Goal: Information Seeking & Learning: Find specific fact

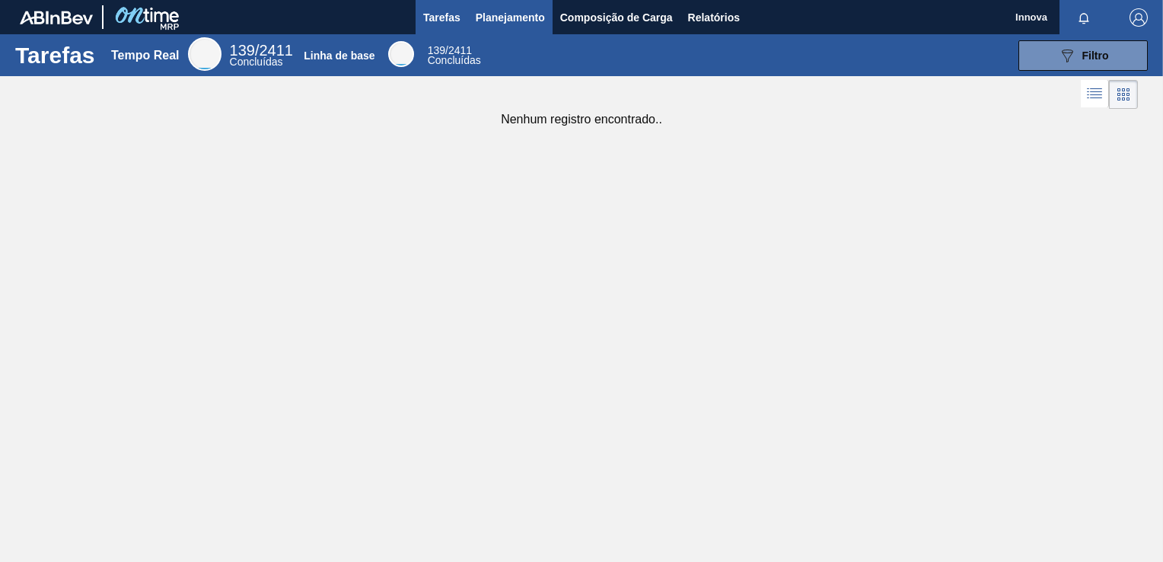
click at [521, 14] on span "Planejamento" at bounding box center [510, 17] width 69 height 18
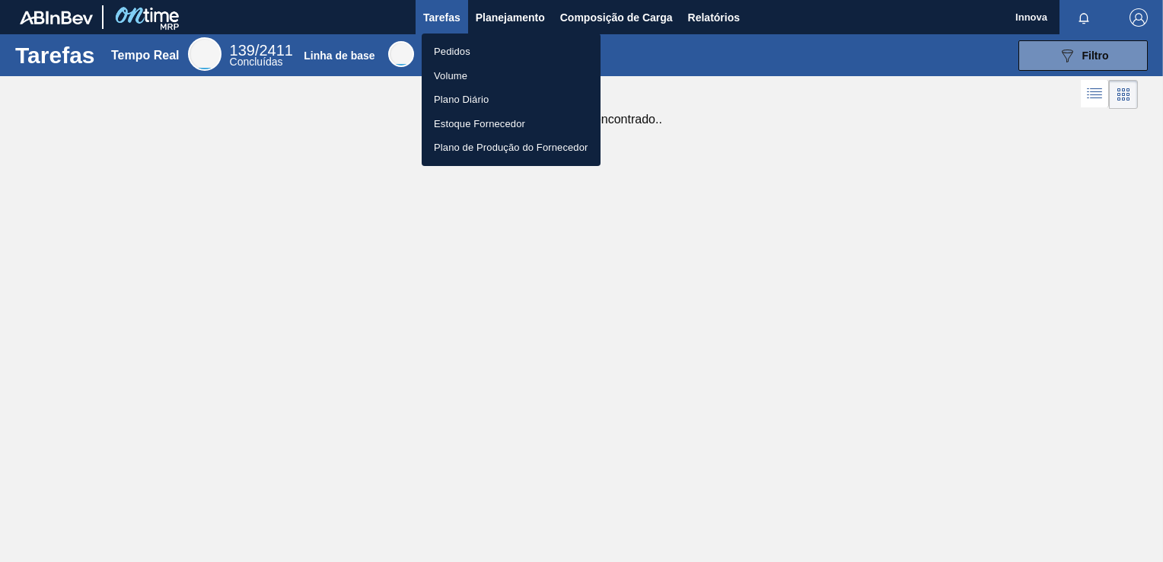
click at [457, 47] on li "Pedidos" at bounding box center [511, 52] width 179 height 24
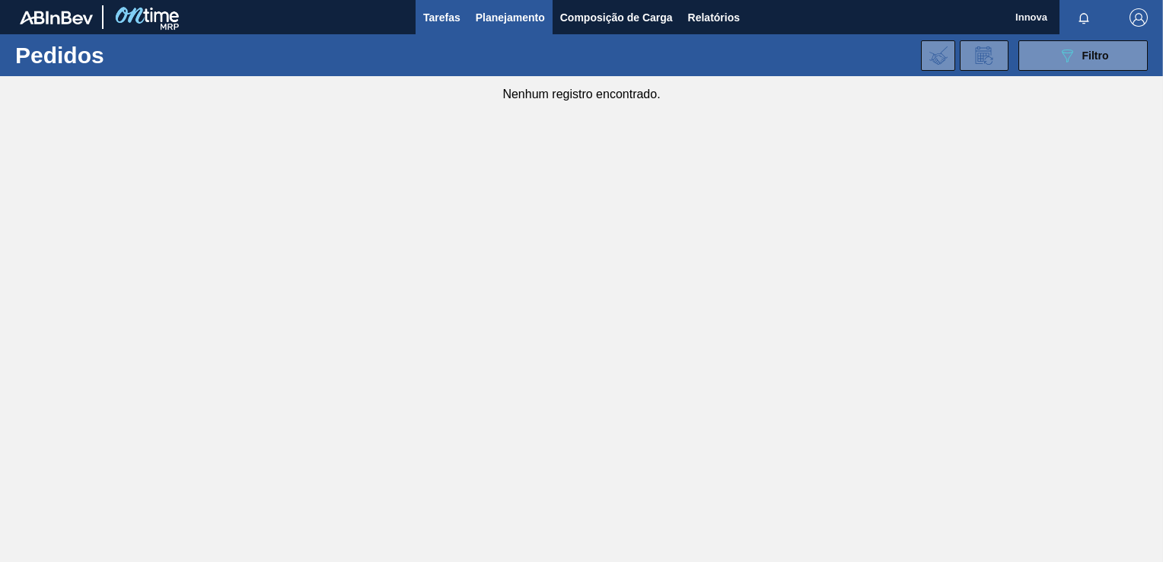
click at [451, 14] on span "Tarefas" at bounding box center [441, 17] width 37 height 18
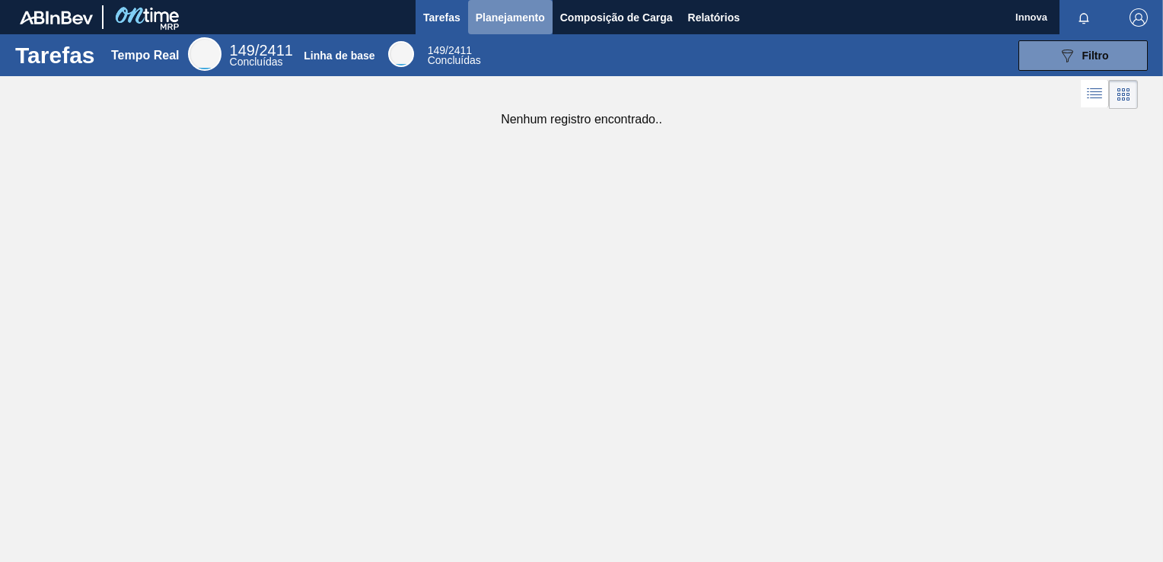
click at [507, 14] on span "Planejamento" at bounding box center [510, 17] width 69 height 18
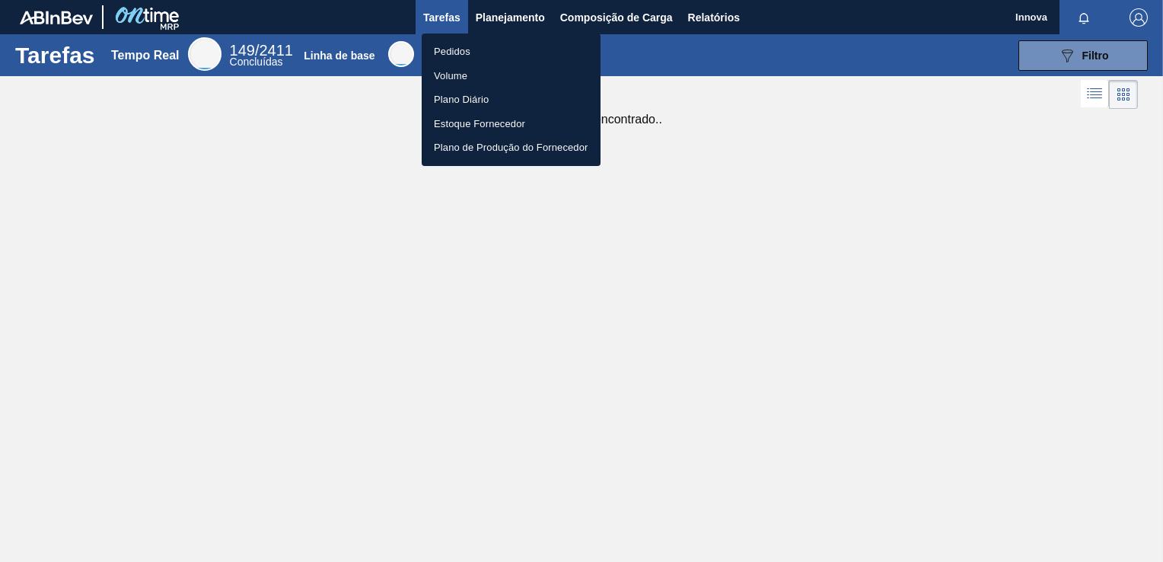
click at [447, 75] on li "Volume" at bounding box center [511, 76] width 179 height 24
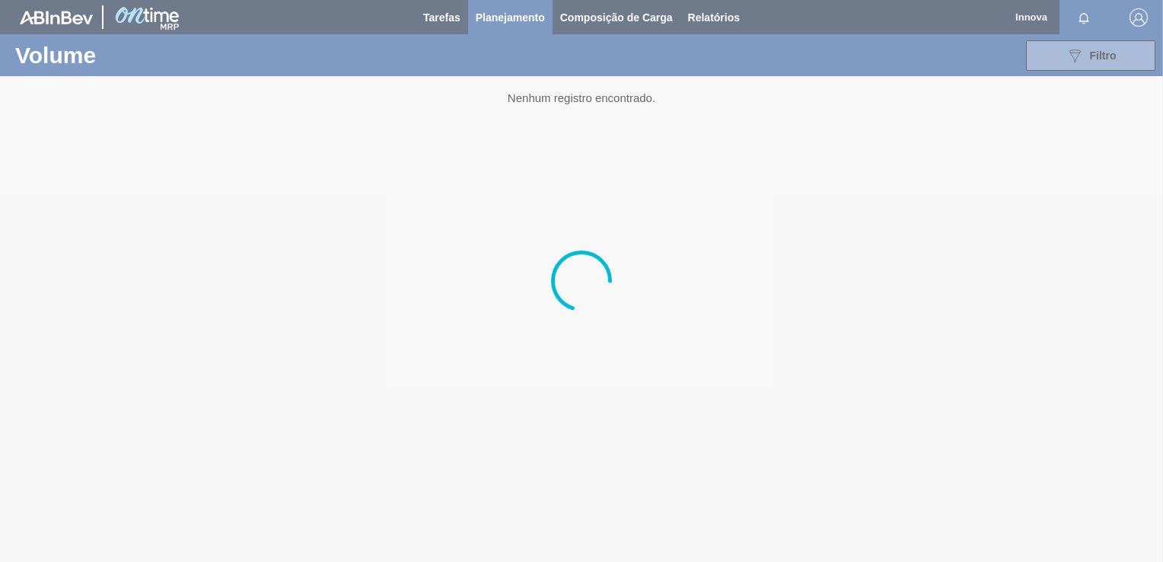
click at [450, 16] on div at bounding box center [581, 281] width 1163 height 562
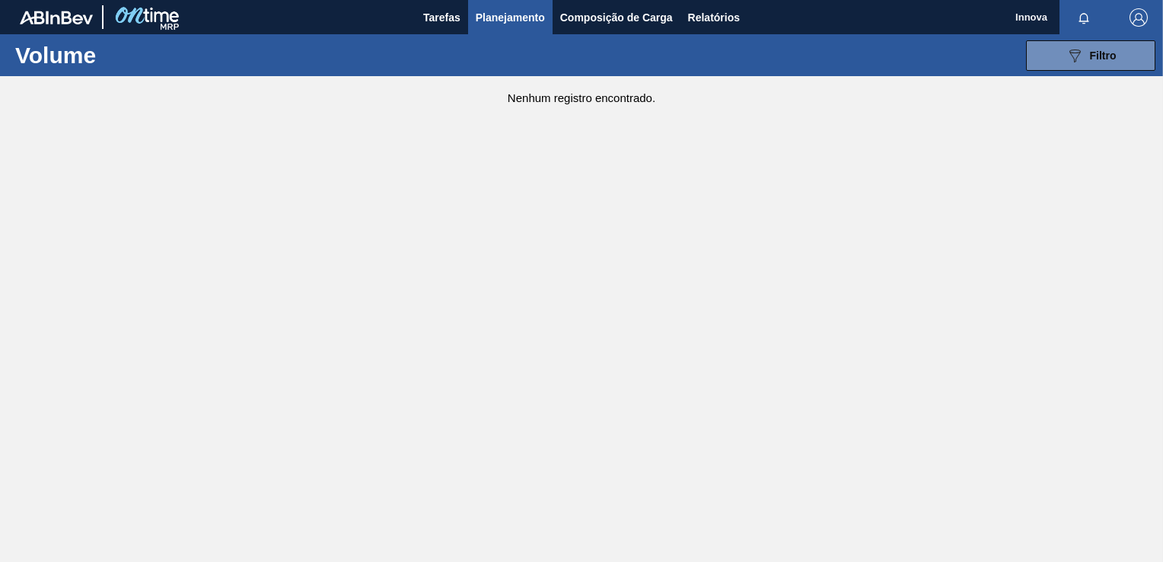
click at [450, 11] on span "Tarefas" at bounding box center [441, 17] width 37 height 18
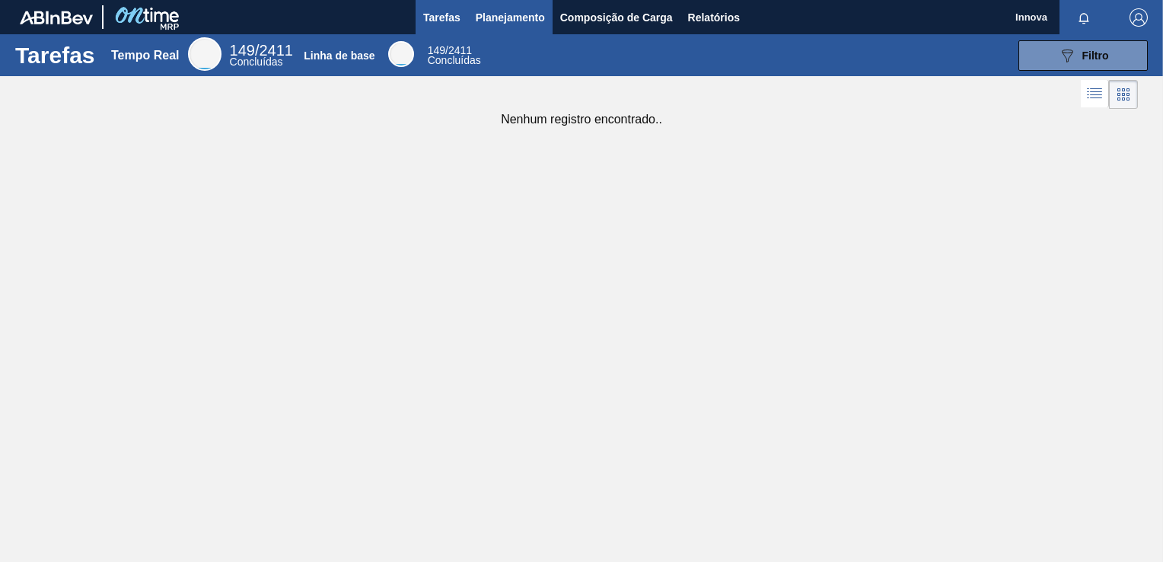
click at [500, 15] on span "Planejamento" at bounding box center [510, 17] width 69 height 18
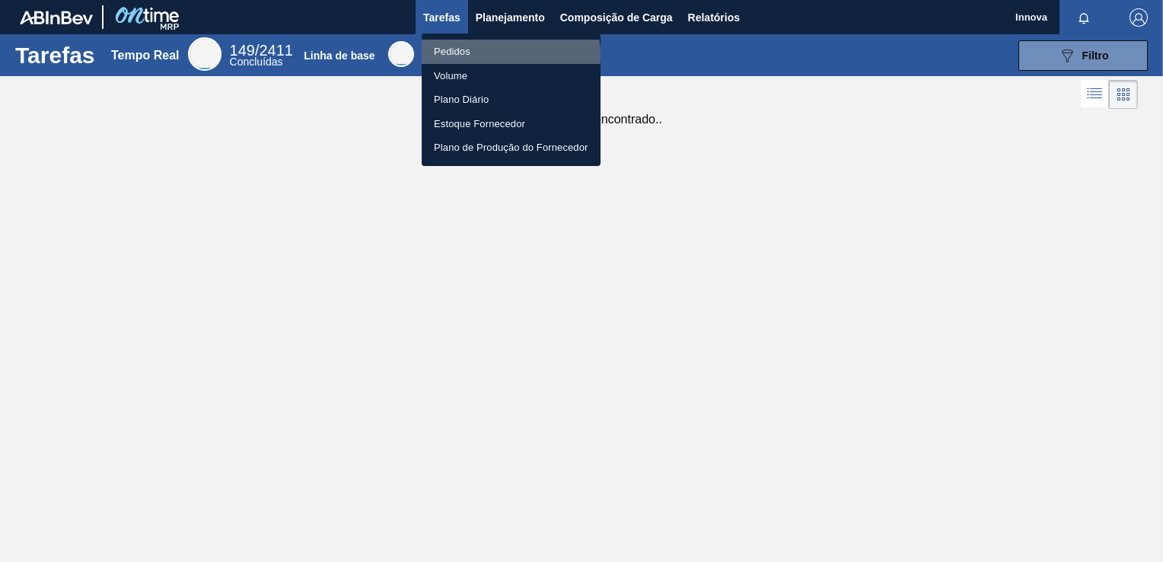
click at [490, 55] on li "Pedidos" at bounding box center [511, 52] width 179 height 24
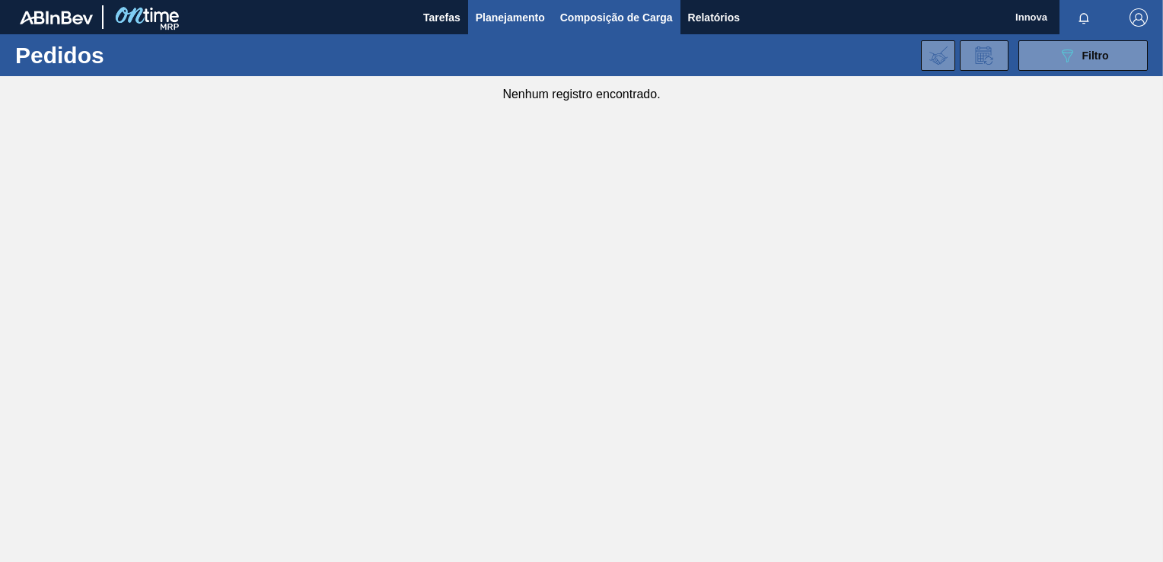
click at [597, 20] on span "Composição de Carga" at bounding box center [616, 17] width 113 height 18
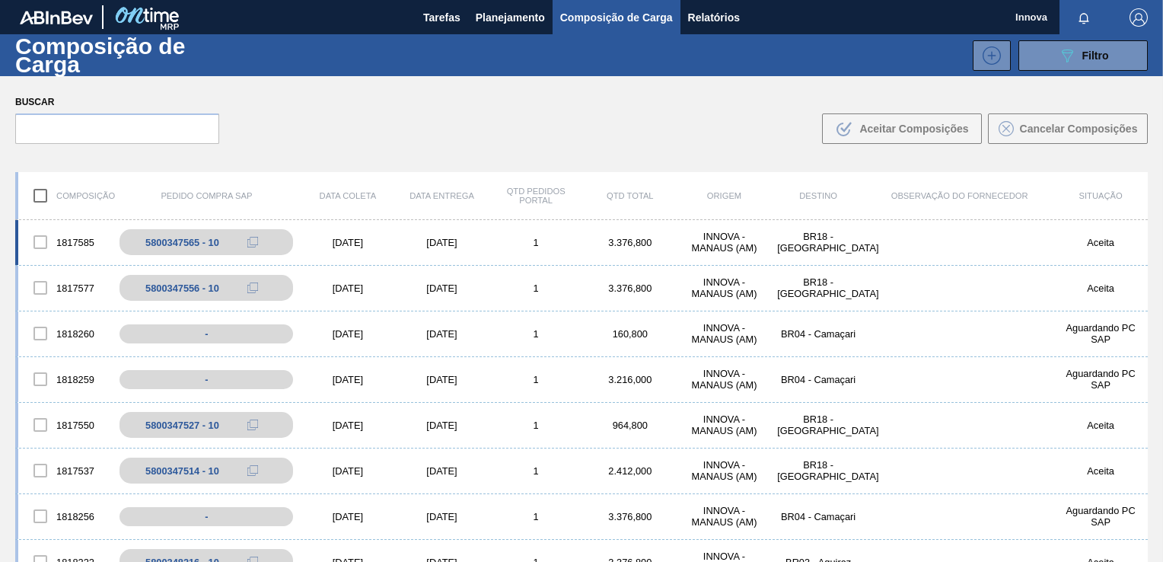
click at [434, 249] on div "1817585 5800347565 - 10 24/09/2025 24/10/2025 1 3.376,800 INNOVA - MANAUS (AM) …" at bounding box center [581, 243] width 1132 height 46
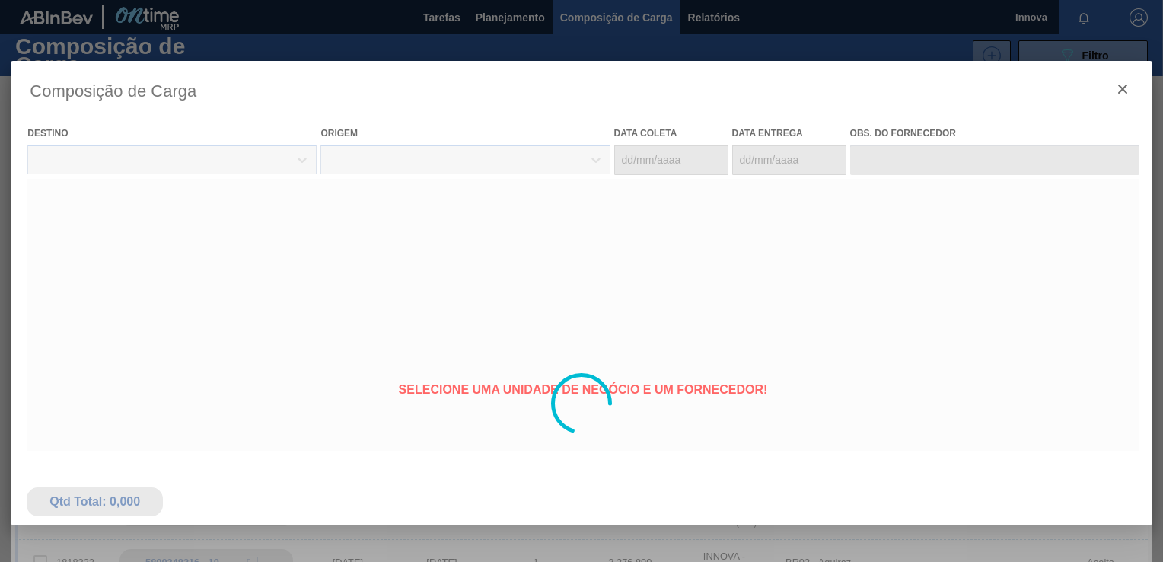
type coleta "24/09/2025"
type entrega "24/10/2025"
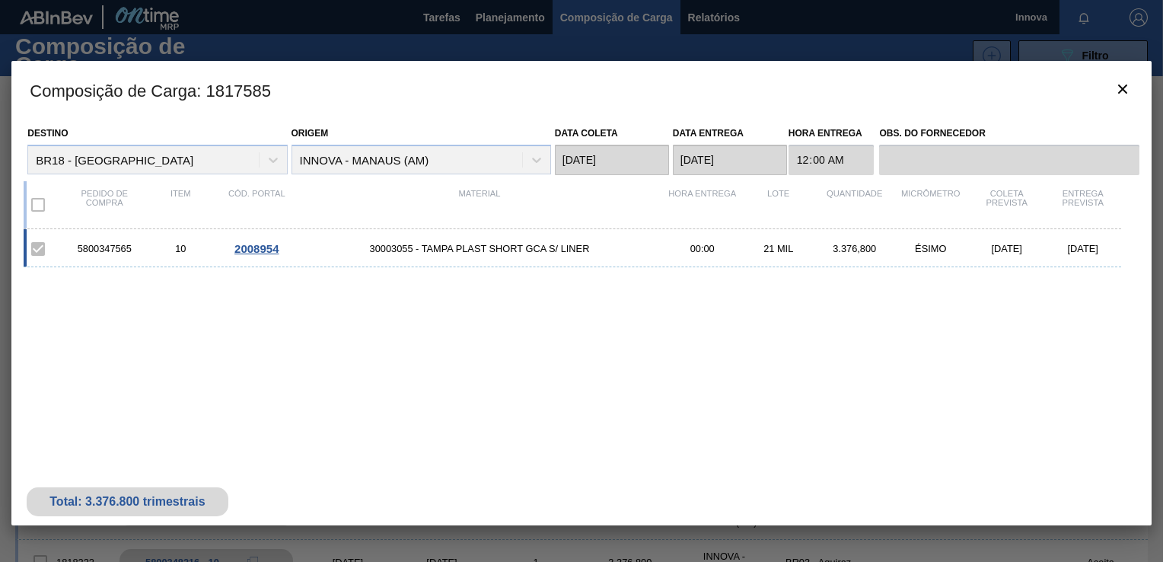
click at [268, 246] on span "2008954" at bounding box center [256, 248] width 44 height 13
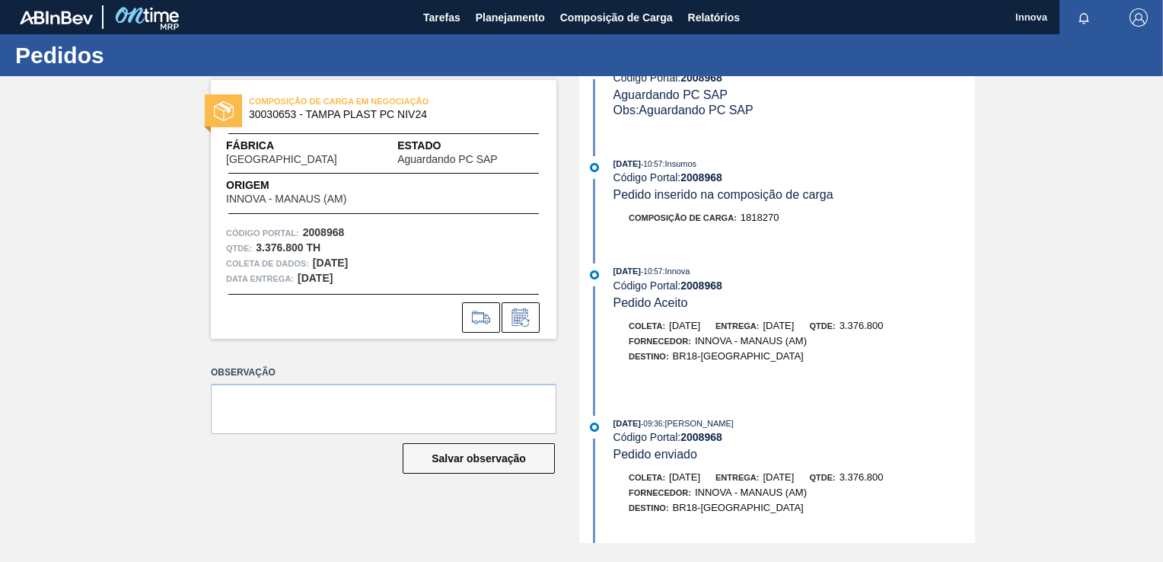
scroll to position [124, 0]
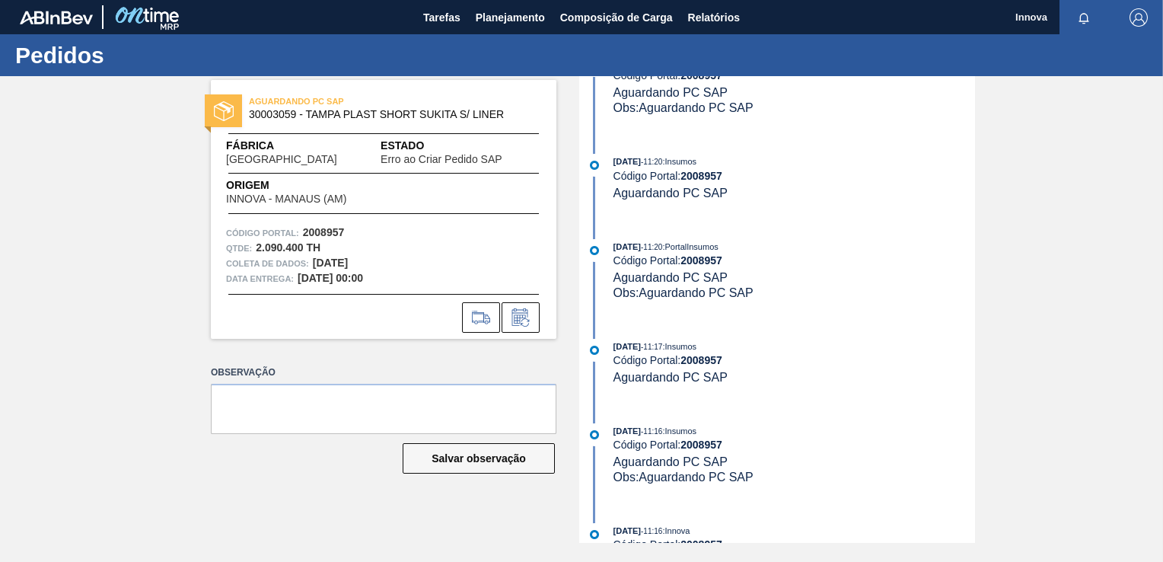
scroll to position [228, 0]
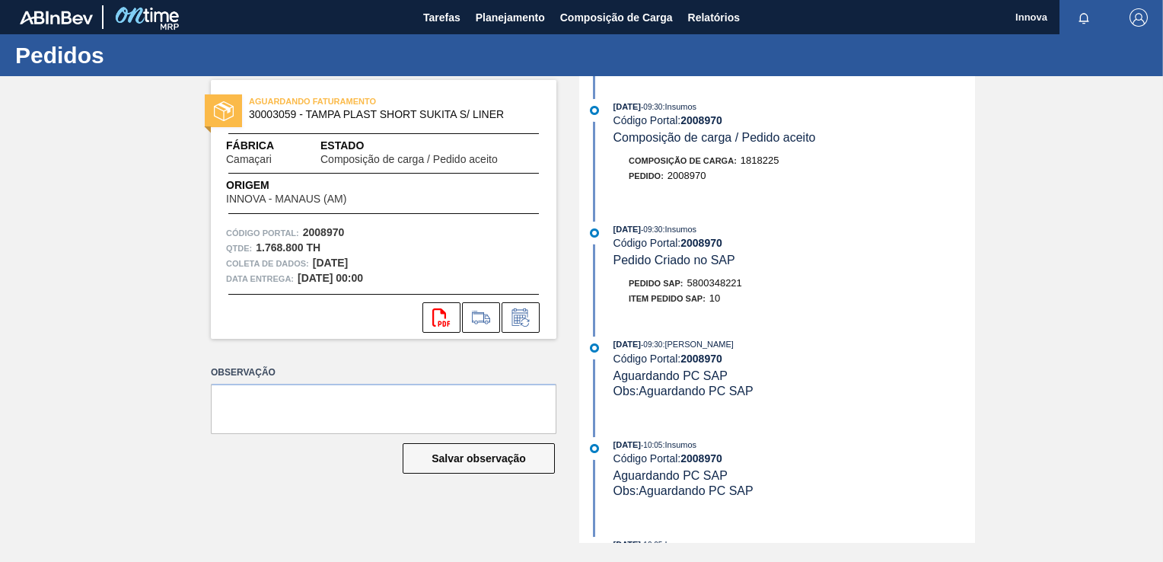
click at [715, 282] on span "5800348221" at bounding box center [714, 282] width 55 height 11
copy span "5800348221"
click at [727, 286] on span "5800348255" at bounding box center [714, 282] width 55 height 11
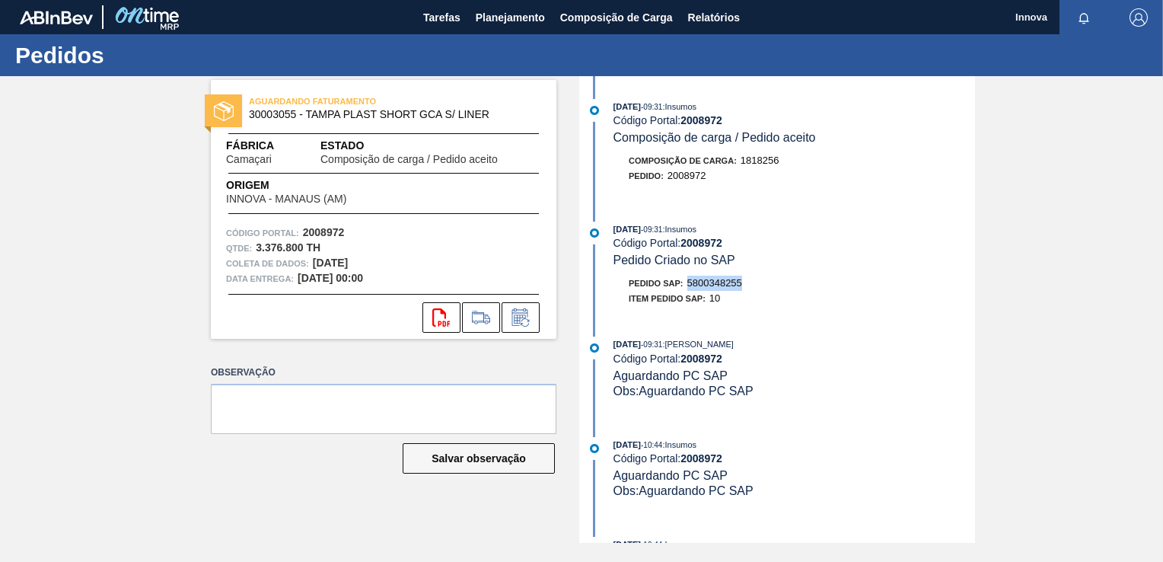
copy span "5800348255"
click at [704, 285] on span "5800351398" at bounding box center [714, 282] width 55 height 11
copy span "5800351398"
click at [717, 288] on span "5800348286" at bounding box center [714, 282] width 55 height 11
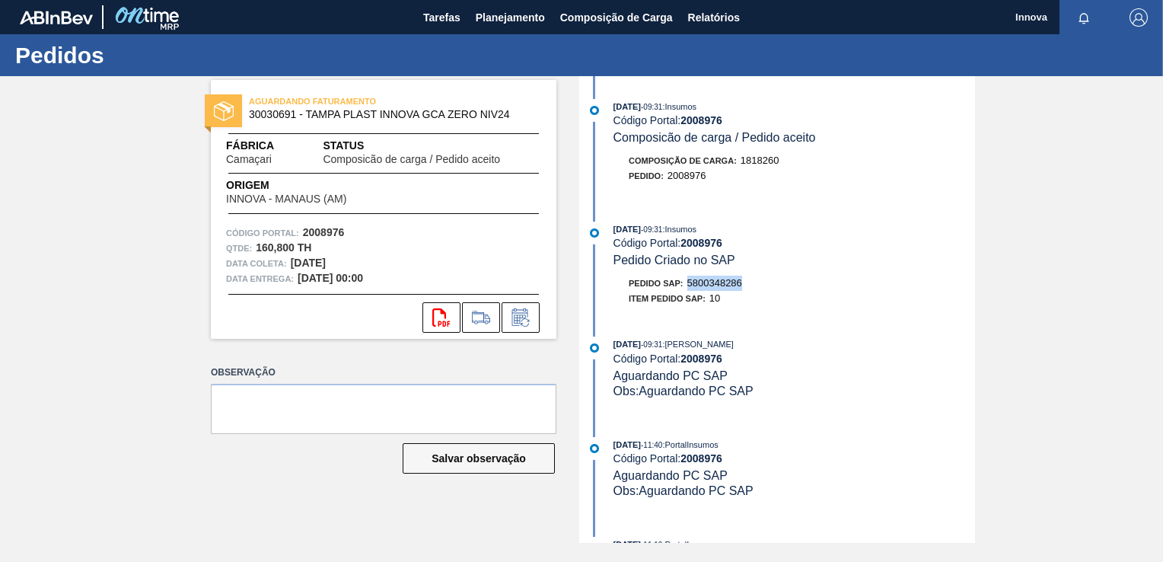
click at [717, 288] on span "5800348286" at bounding box center [714, 282] width 55 height 11
copy span "5800348286"
click at [722, 286] on span "5800348271" at bounding box center [714, 282] width 55 height 11
copy span "5800348271"
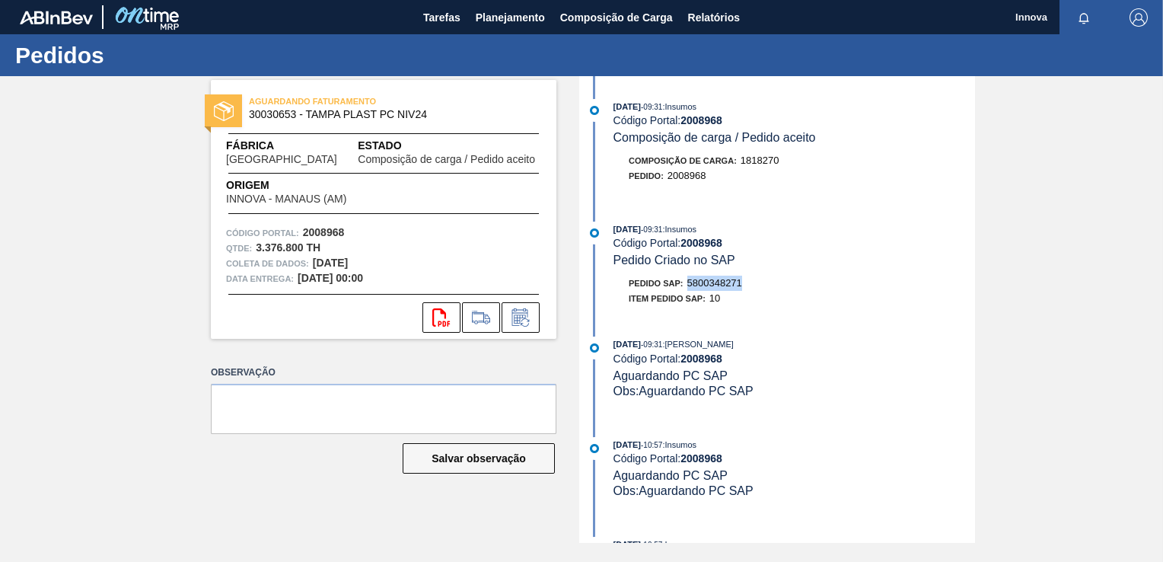
copy span "5800348271"
click at [721, 283] on span "5800351396" at bounding box center [714, 282] width 55 height 11
copy span "5800351396"
click at [715, 288] on span "5800351396" at bounding box center [714, 282] width 55 height 11
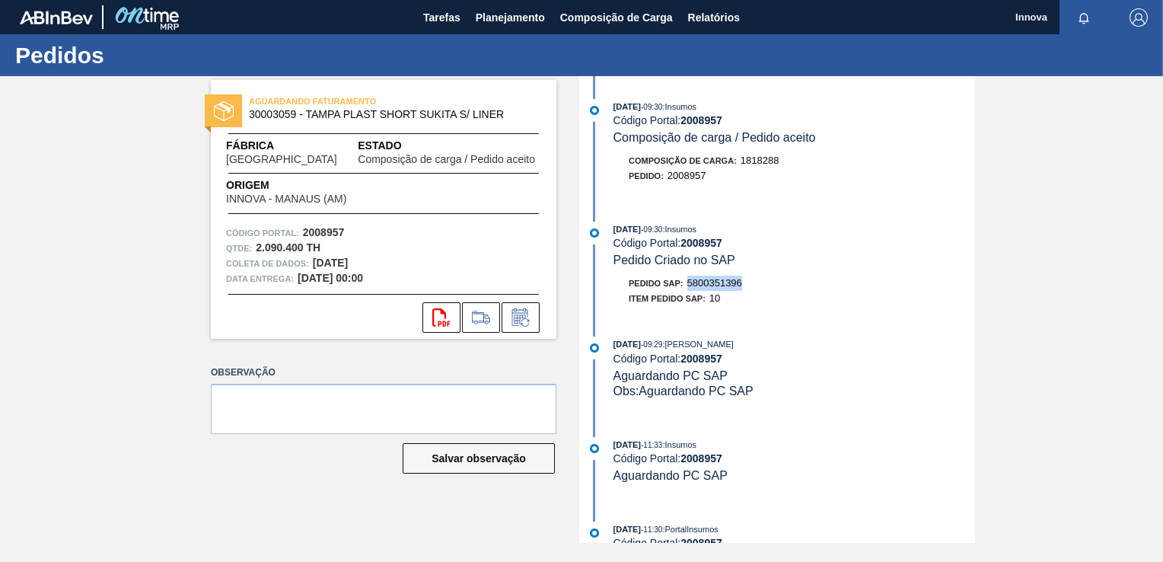
click at [715, 288] on span "5800351396" at bounding box center [714, 282] width 55 height 11
copy span "5800351396"
click at [763, 285] on div "Pedido SAP: 5800351396" at bounding box center [793, 282] width 361 height 15
click at [724, 288] on span "5800351396" at bounding box center [714, 282] width 55 height 11
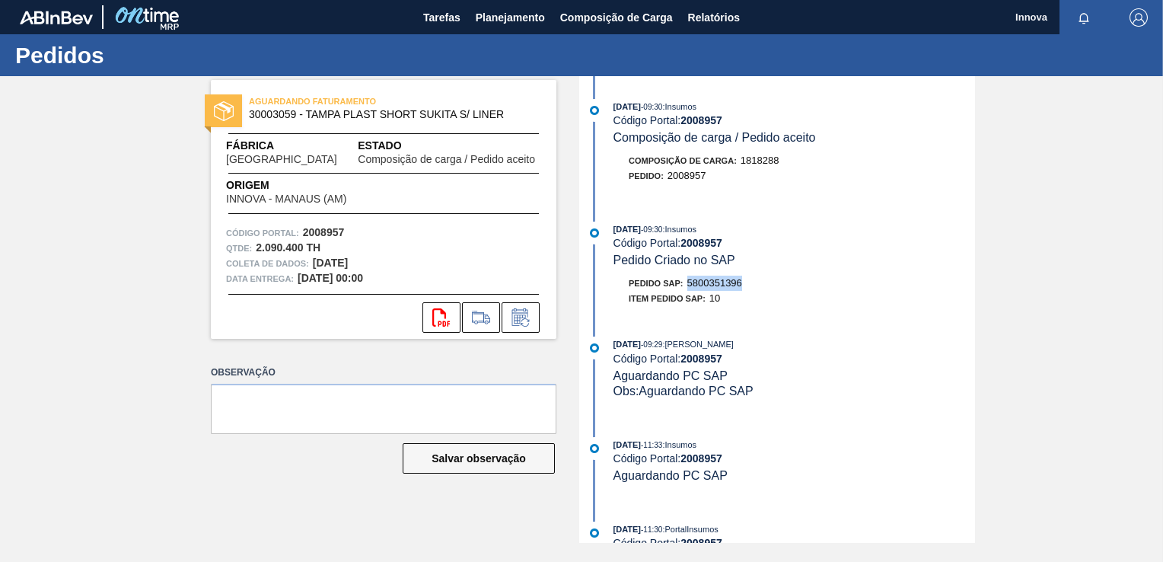
copy span "5800351396"
click at [712, 286] on span "5800351397" at bounding box center [714, 282] width 55 height 11
copy span "5800351397"
click at [730, 288] on span "5800351397" at bounding box center [714, 282] width 55 height 11
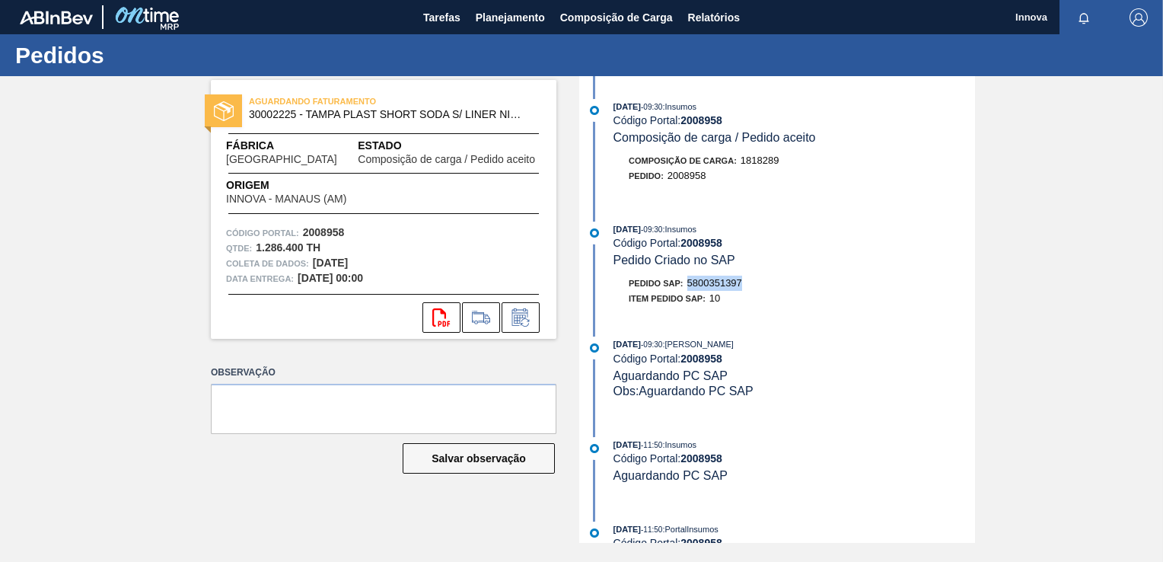
click at [730, 288] on span "5800351397" at bounding box center [714, 282] width 55 height 11
click at [365, 487] on div "Observação Salvar observação" at bounding box center [383, 431] width 345 height 141
